Goal: Task Accomplishment & Management: Use online tool/utility

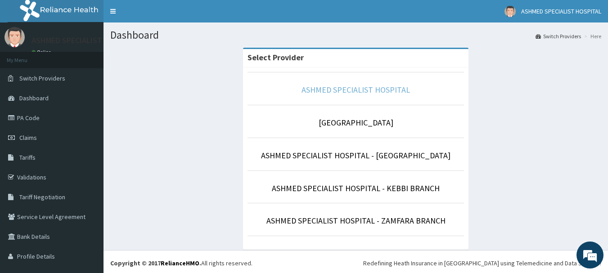
click at [373, 85] on link "ASHMED SPECIALIST HOSPITAL" at bounding box center [355, 90] width 108 height 10
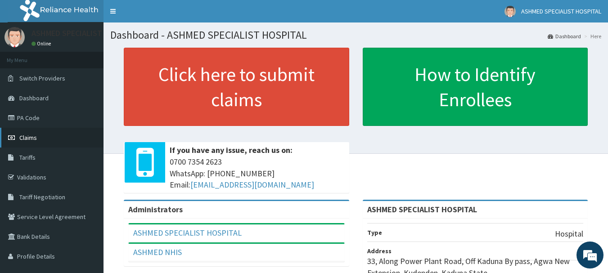
click at [34, 138] on span "Claims" at bounding box center [28, 138] width 18 height 8
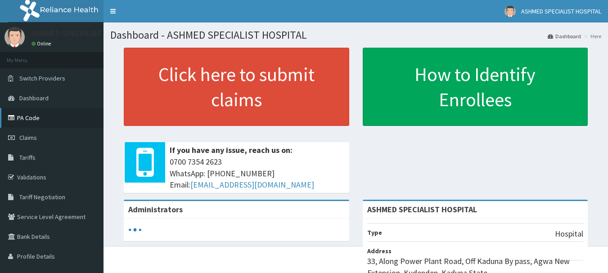
click at [23, 118] on link "PA Code" at bounding box center [51, 118] width 103 height 20
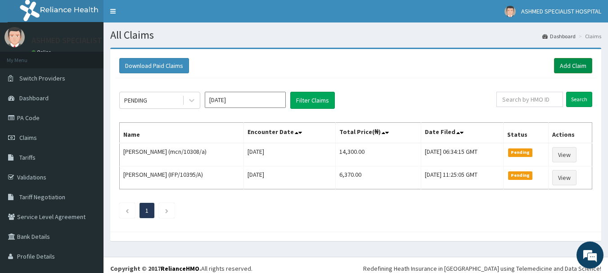
click at [565, 68] on link "Add Claim" at bounding box center [573, 65] width 38 height 15
